Goal: Task Accomplishment & Management: Manage account settings

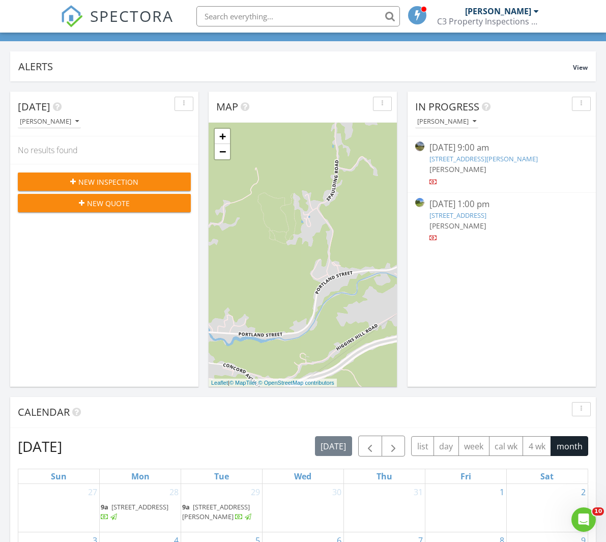
scroll to position [551, 0]
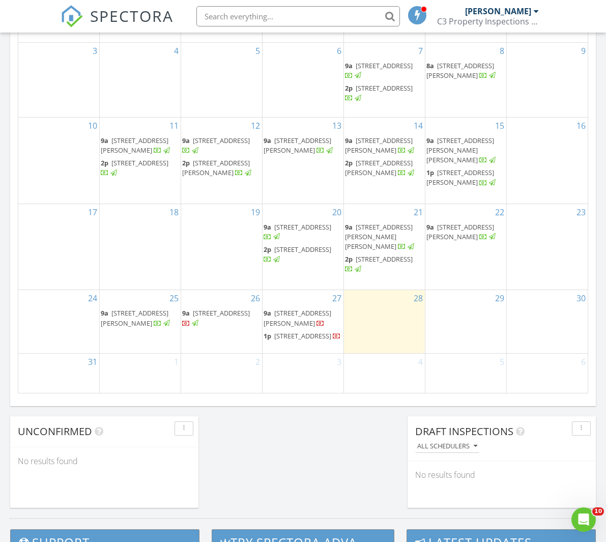
click at [289, 309] on span "[STREET_ADDRESS][PERSON_NAME]" at bounding box center [298, 318] width 68 height 19
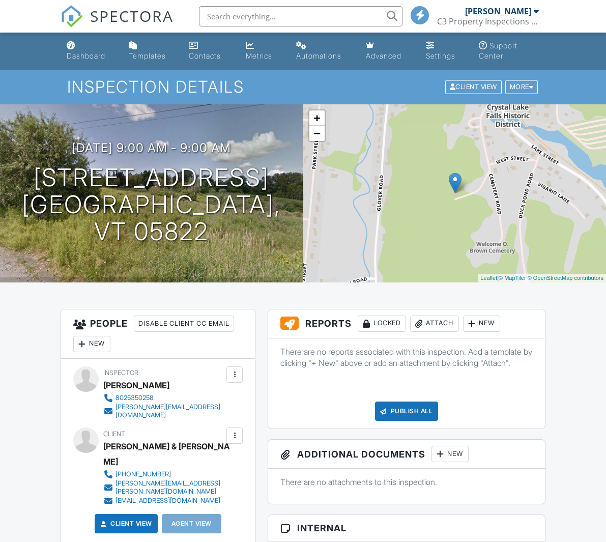
click at [485, 338] on h3 "Reports Locked Attach New" at bounding box center [406, 324] width 277 height 29
click at [490, 326] on div "New" at bounding box center [481, 324] width 37 height 16
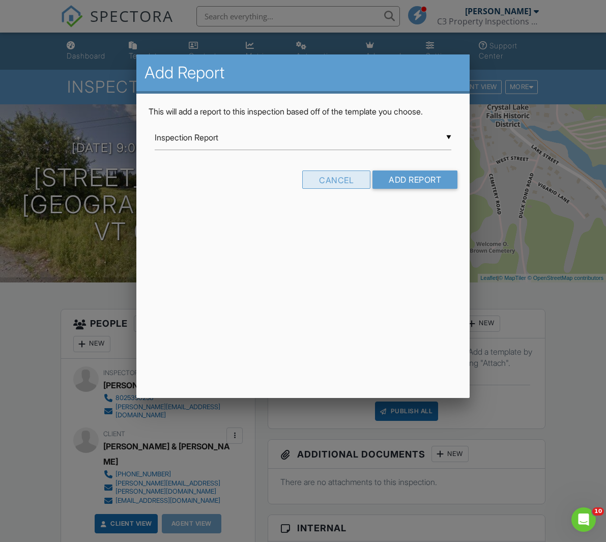
click at [335, 177] on div "Cancel" at bounding box center [336, 180] width 68 height 18
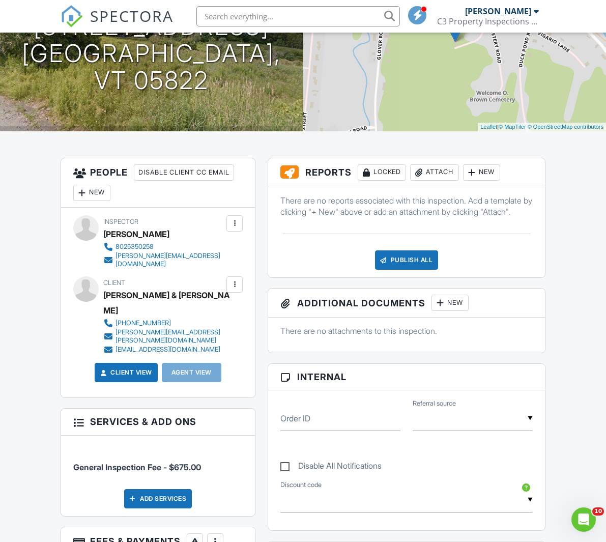
scroll to position [292, 0]
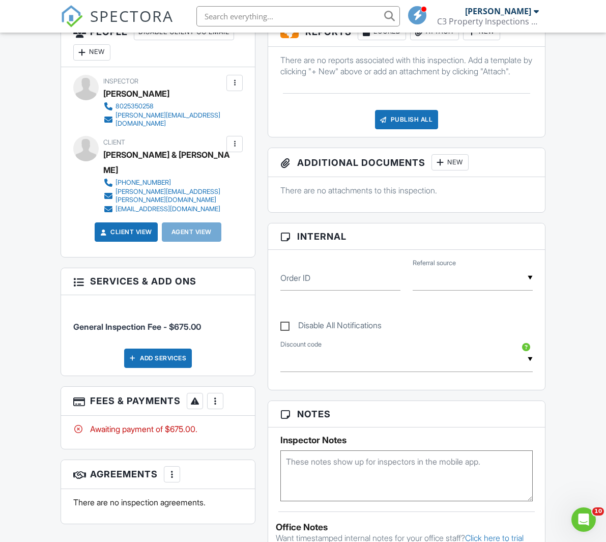
click at [219, 396] on div at bounding box center [215, 401] width 10 height 10
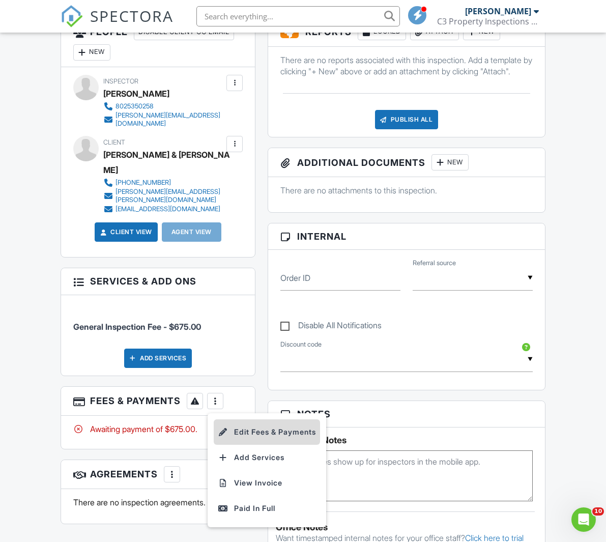
click at [269, 420] on li "Edit Fees & Payments" at bounding box center [267, 432] width 106 height 25
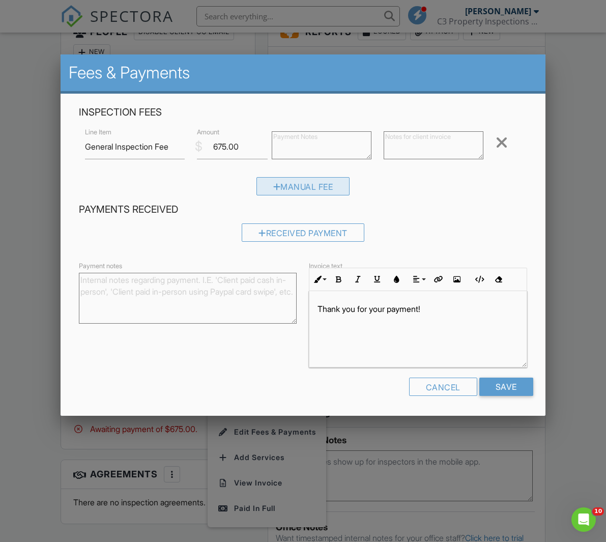
click at [322, 186] on div "Manual Fee" at bounding box center [304, 186] width 94 height 18
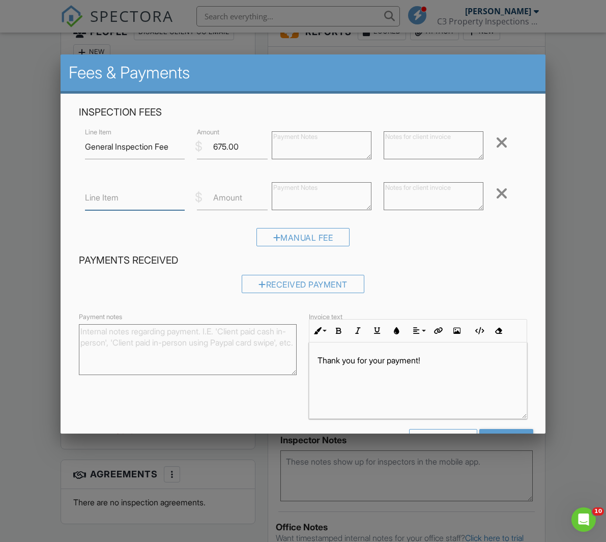
click at [115, 210] on input "Line Item" at bounding box center [135, 197] width 100 height 25
click at [149, 198] on input "Payment Receivd" at bounding box center [135, 197] width 100 height 25
type input "Payment Received"
click at [225, 192] on label "Amount" at bounding box center [227, 197] width 29 height 11
click at [225, 192] on input "Amount" at bounding box center [232, 197] width 71 height 25
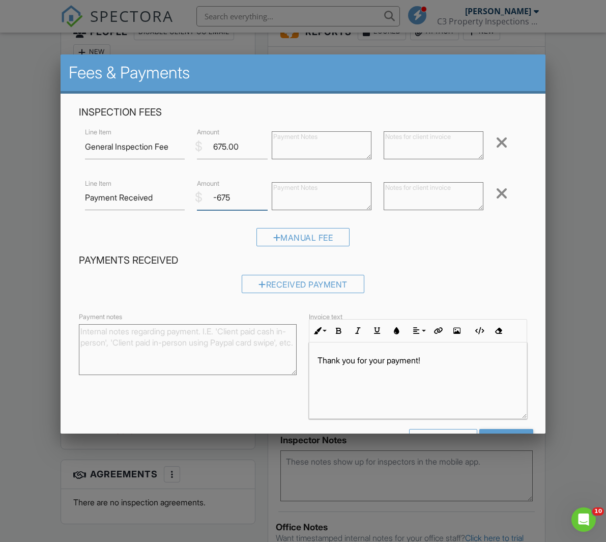
type input "-675"
click at [373, 202] on div at bounding box center [322, 197] width 112 height 41
click at [363, 201] on textarea at bounding box center [322, 196] width 100 height 28
click at [430, 203] on textarea at bounding box center [434, 196] width 100 height 28
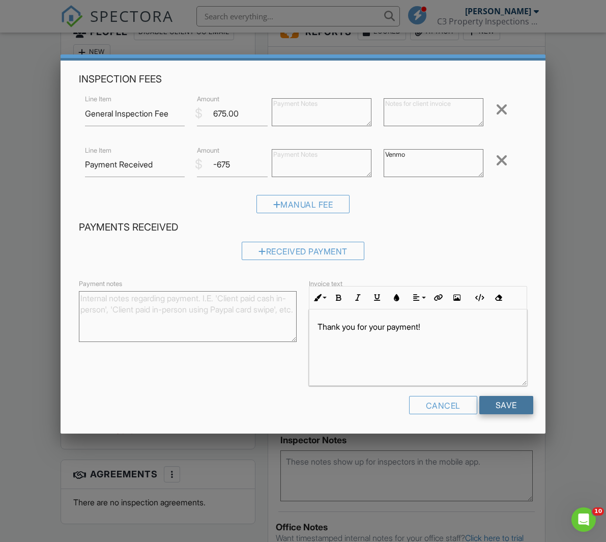
type textarea "Venmo"
click at [521, 411] on input "Save" at bounding box center [507, 405] width 54 height 18
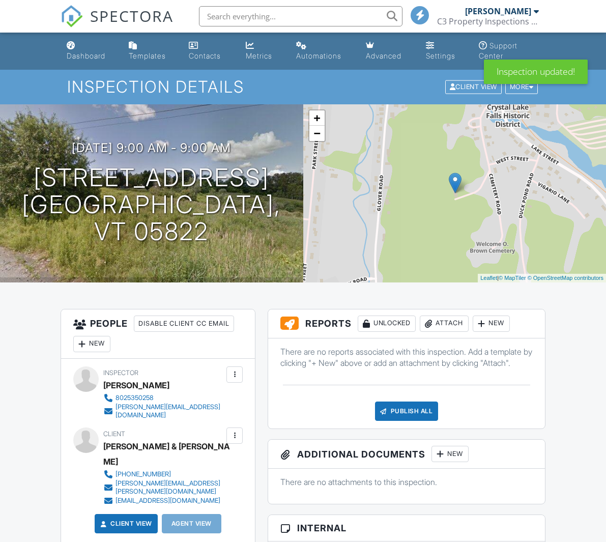
click at [502, 319] on div "New" at bounding box center [491, 324] width 37 height 16
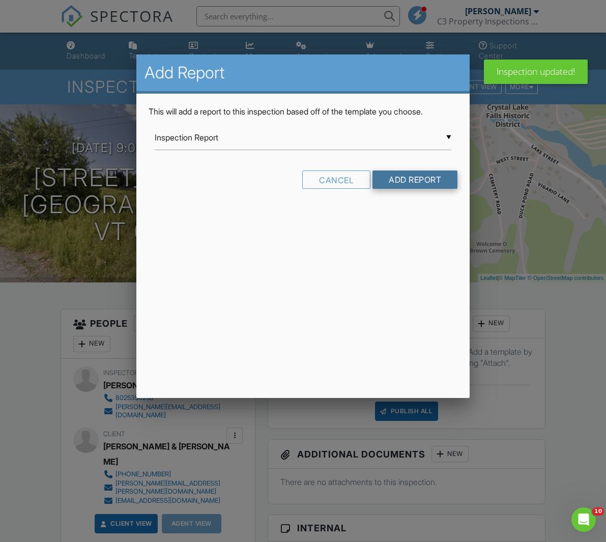
click at [432, 181] on input "Add Report" at bounding box center [415, 180] width 85 height 18
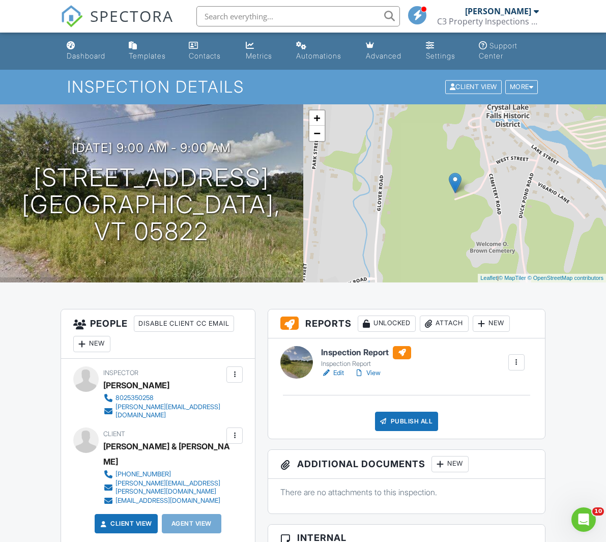
click at [338, 374] on link "Edit" at bounding box center [332, 373] width 23 height 10
